Goal: Find specific page/section: Find specific page/section

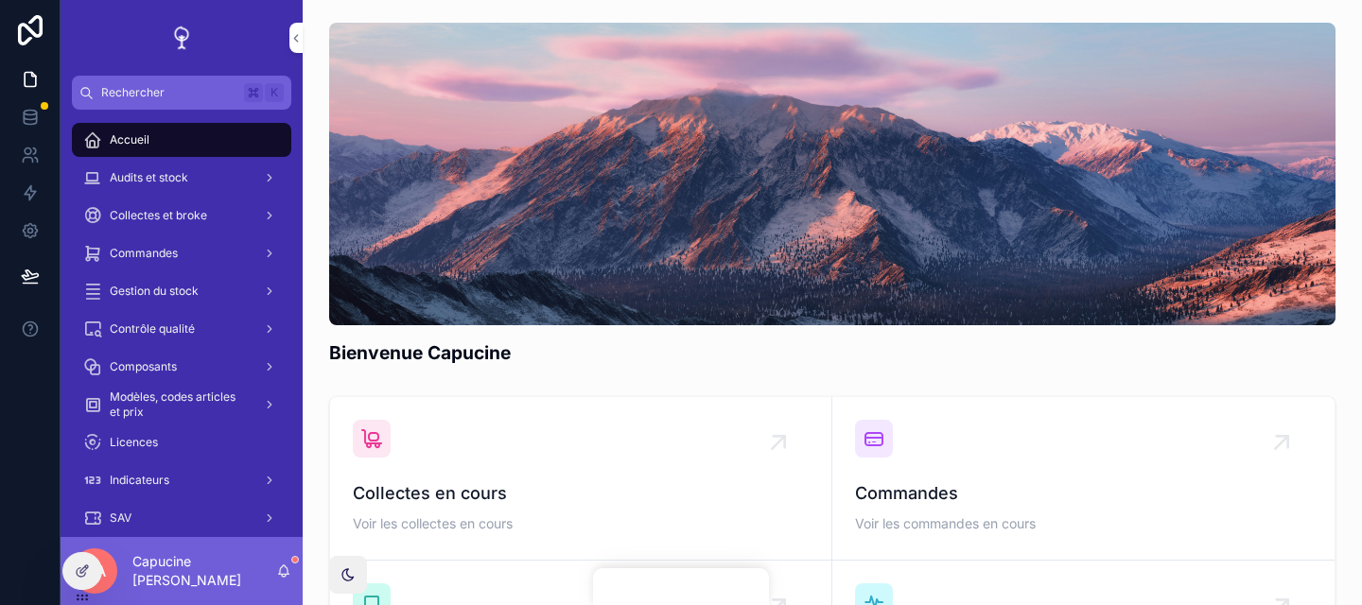
click at [879, 343] on div "Bienvenue Capucine" at bounding box center [832, 353] width 1006 height 26
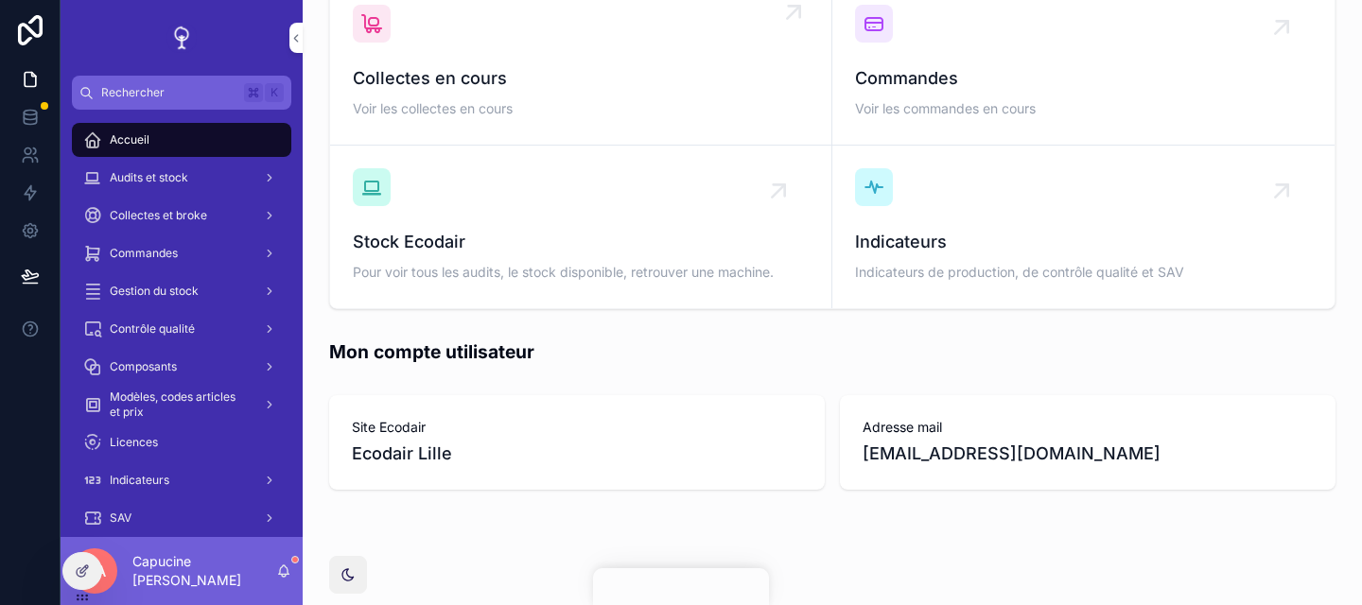
scroll to position [441, 0]
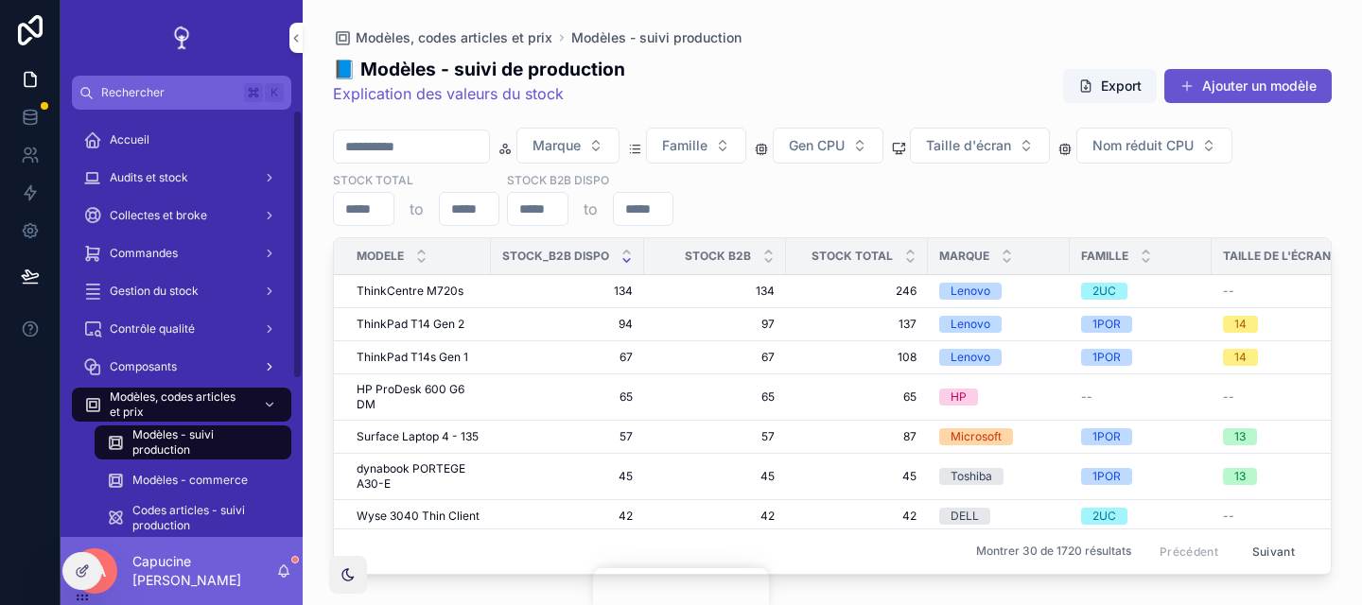
scroll to position [250, 0]
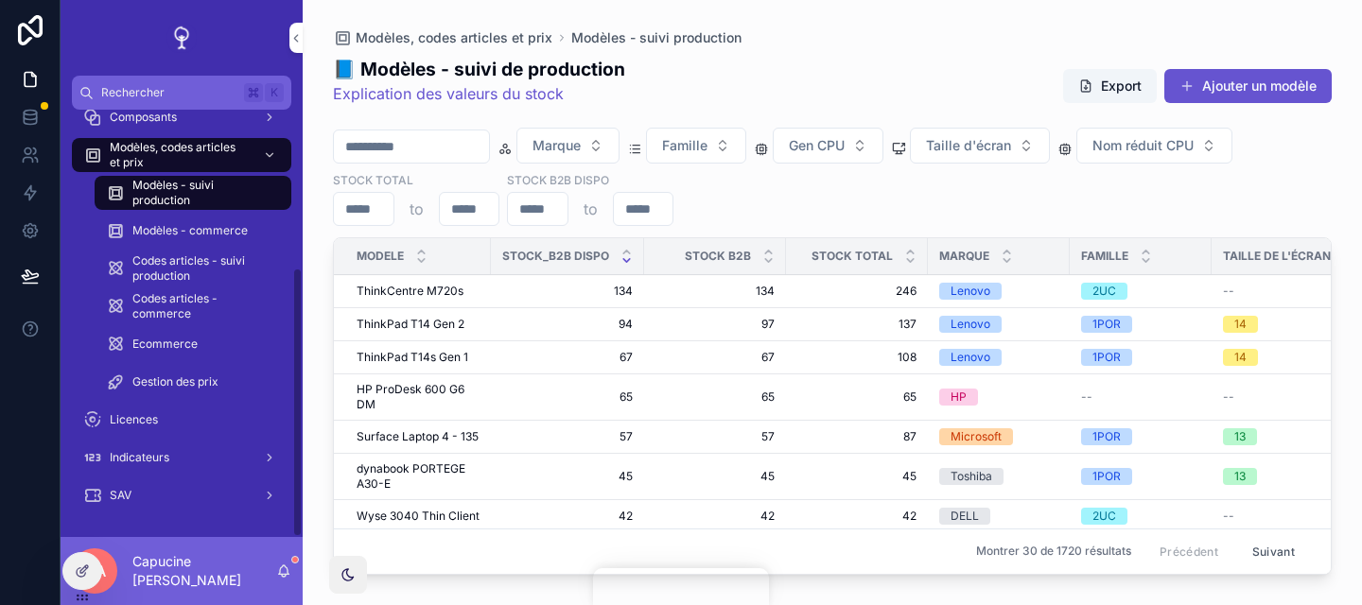
click at [177, 414] on div "Licences" at bounding box center [181, 420] width 197 height 30
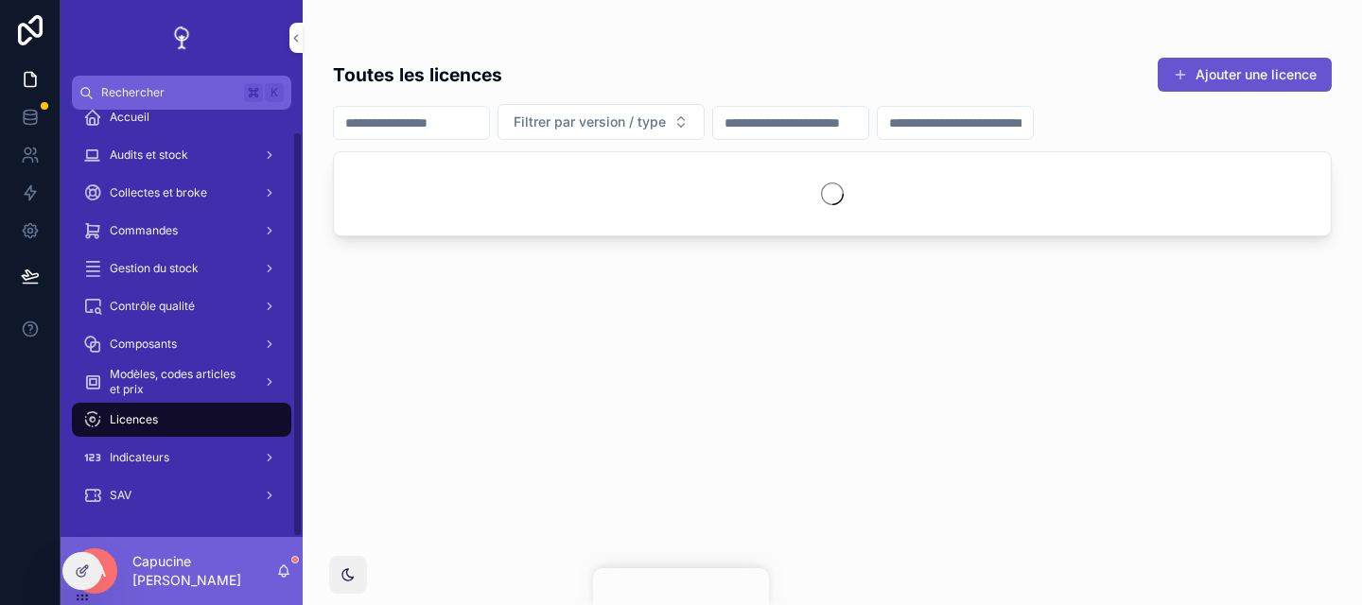
scroll to position [23, 0]
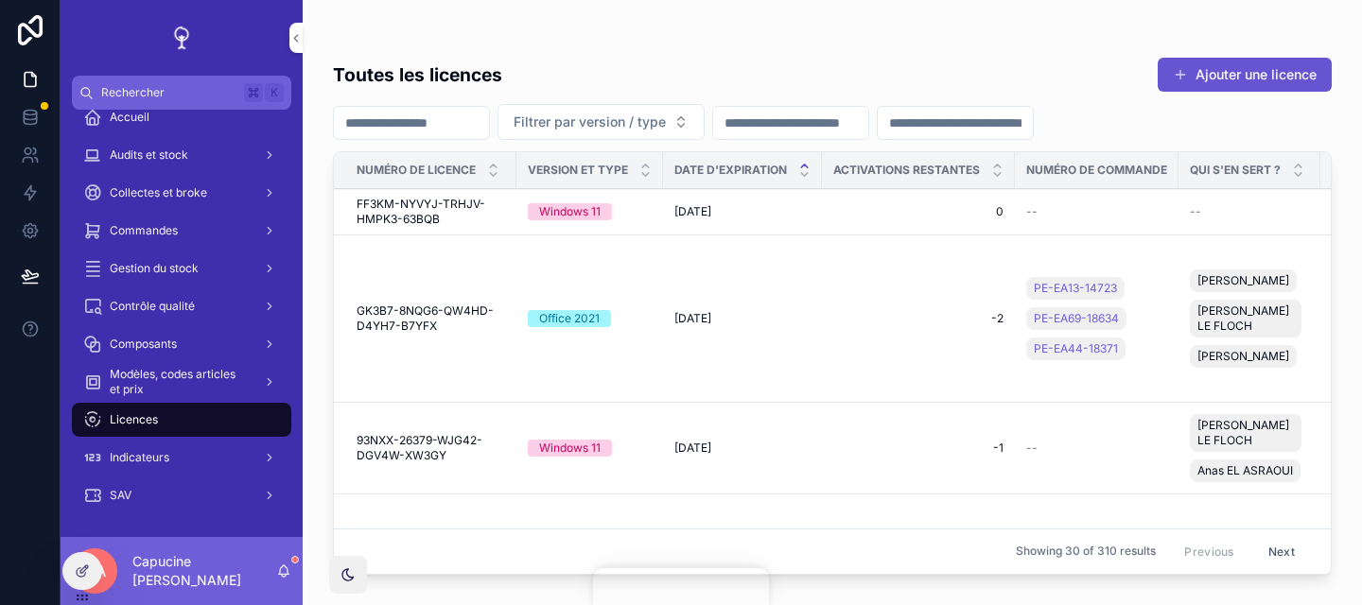
click at [680, 69] on div "Toutes les licences Ajouter une licence" at bounding box center [832, 75] width 999 height 36
click at [680, 65] on div "Toutes les licences Ajouter une licence" at bounding box center [832, 75] width 999 height 36
click at [671, 62] on div "Toutes les licences Ajouter une licence" at bounding box center [832, 75] width 999 height 36
click at [671, 76] on div "Toutes les licences Ajouter une licence" at bounding box center [832, 75] width 999 height 36
click at [669, 82] on div "Toutes les licences Ajouter une licence" at bounding box center [832, 75] width 999 height 36
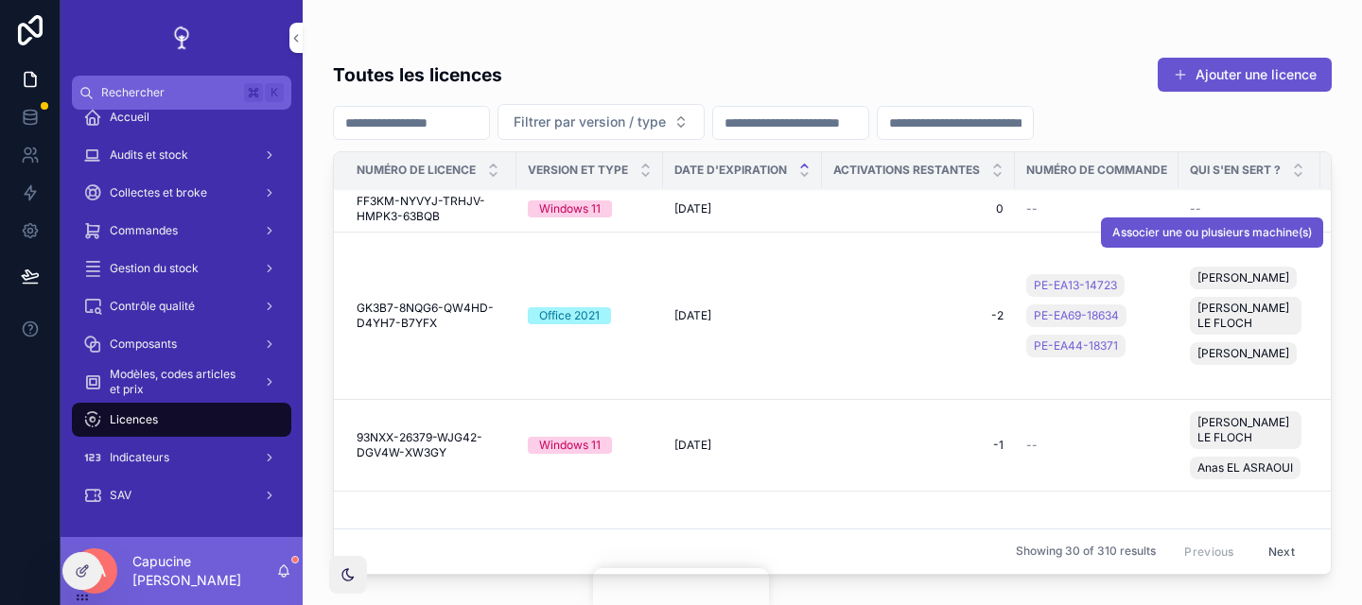
scroll to position [0, 0]
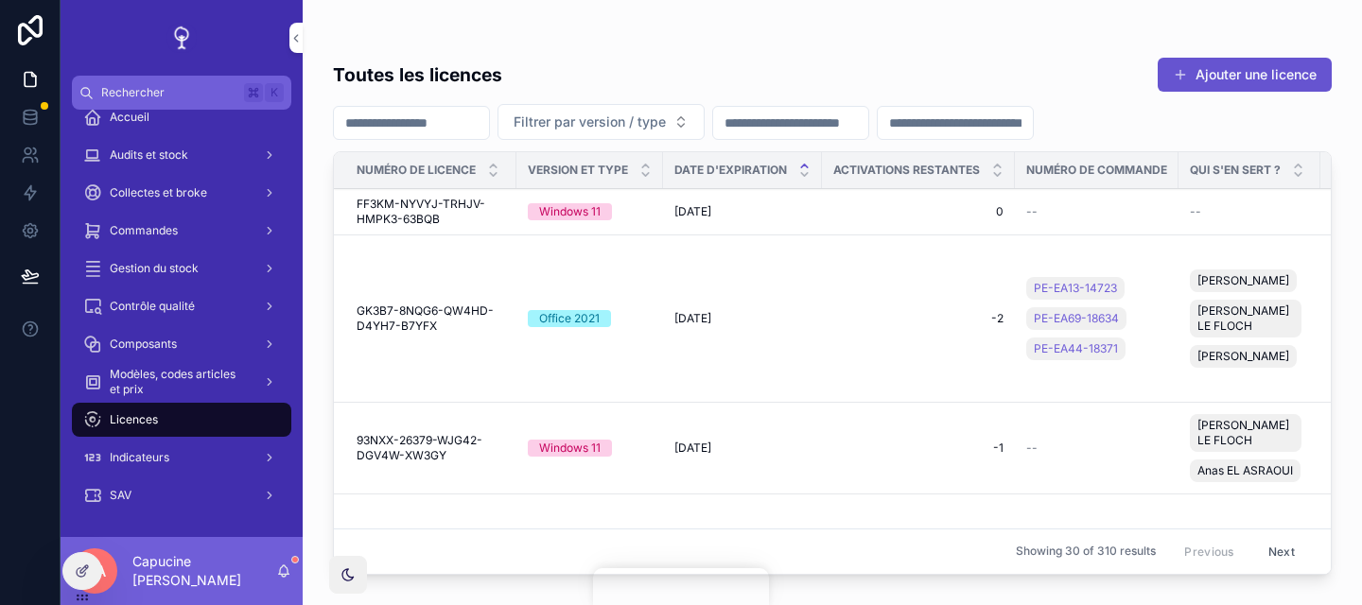
click at [1073, 83] on div "Toutes les licences Ajouter une licence" at bounding box center [832, 75] width 999 height 36
